Goal: Communication & Community: Answer question/provide support

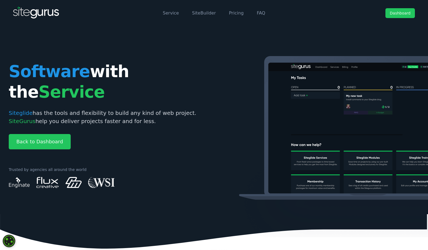
click at [333, 13] on link "Dashboard" at bounding box center [401, 13] width 30 height 10
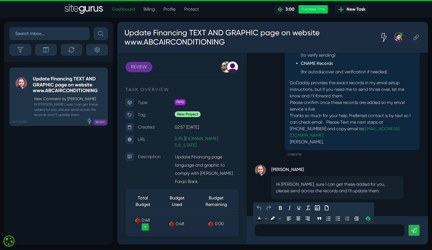
click at [284, 229] on p at bounding box center [330, 230] width 142 height 7
click at [396, 161] on div "[PERSON_NAME] Hi [PERSON_NAME], sure I can get these added for you, please send…" at bounding box center [337, 183] width 165 height 49
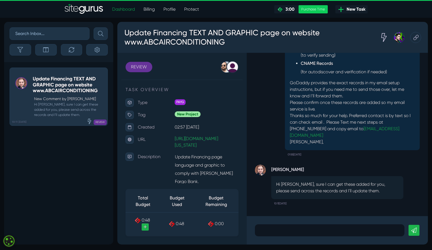
click at [329, 230] on p at bounding box center [330, 230] width 142 height 7
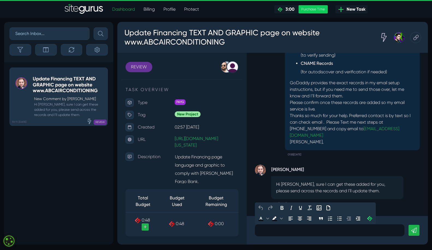
click at [388, 176] on div "Hi [PERSON_NAME], sure I can get these added for you, please send across the re…" at bounding box center [338, 187] width 132 height 23
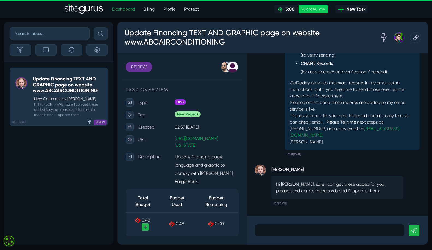
click at [281, 231] on p at bounding box center [330, 230] width 142 height 7
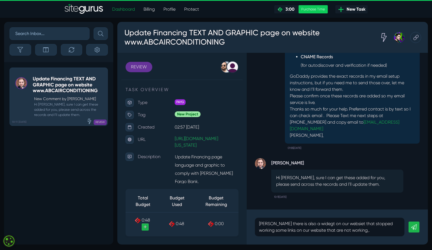
click at [424, 109] on div "[PERSON_NAME] Hi [PERSON_NAME], sure I can get these added for you, please send…" at bounding box center [337, 131] width 181 height 157
click at [349, 231] on p "[PERSON_NAME] there is also a widegt on our websiet that stopped working some l…" at bounding box center [330, 226] width 142 height 13
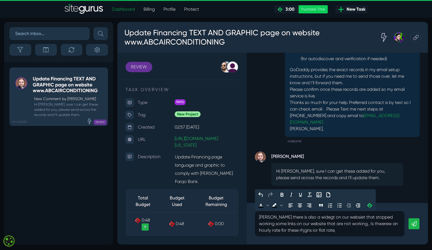
click at [394, 124] on p "Thanks so much for your help. Preferred contact is by text so I can check email…" at bounding box center [352, 115] width 125 height 33
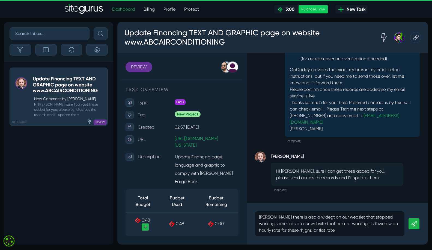
click at [326, 230] on p "[PERSON_NAME] there is also a widegt on our websiet that stopped working some l…" at bounding box center [330, 224] width 142 height 20
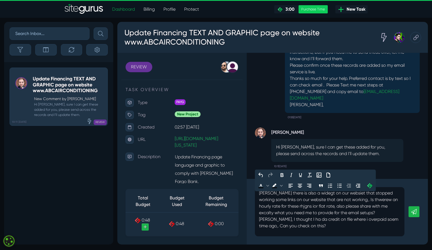
click at [416, 217] on link at bounding box center [414, 211] width 11 height 11
